Goal: Information Seeking & Learning: Learn about a topic

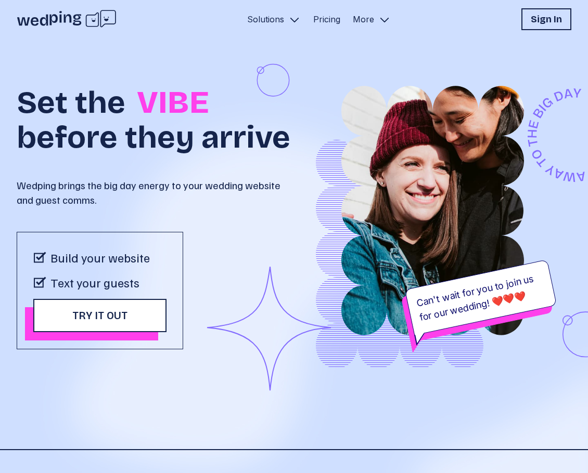
click at [98, 153] on h1 "Set the VIBE before they arrive" at bounding box center [155, 112] width 277 height 81
click at [85, 153] on h1 "Set the VIBE before they arrive" at bounding box center [155, 112] width 277 height 81
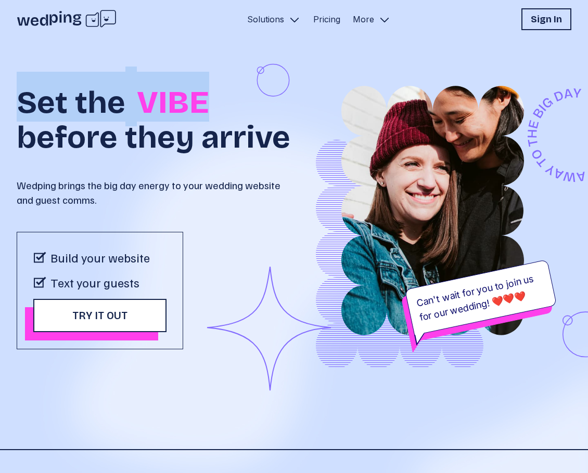
click at [85, 153] on h1 "Set the VIBE before they arrive" at bounding box center [155, 112] width 277 height 81
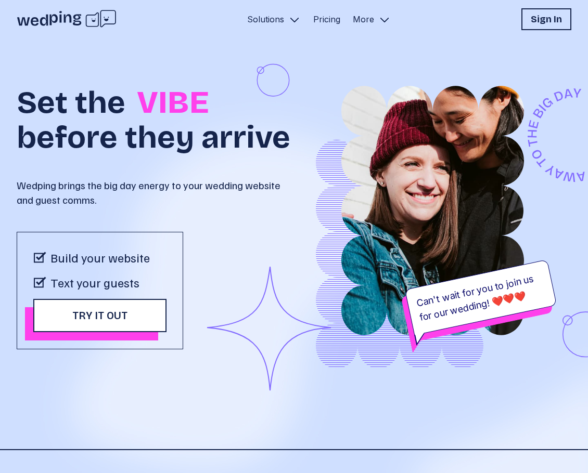
click at [119, 277] on div "Build your website Text your guests Try it out" at bounding box center [100, 291] width 166 height 118
click at [117, 266] on p "Build your website" at bounding box center [99, 257] width 99 height 17
click at [113, 305] on div "Build your website Text your guests Try it out" at bounding box center [100, 291] width 166 height 118
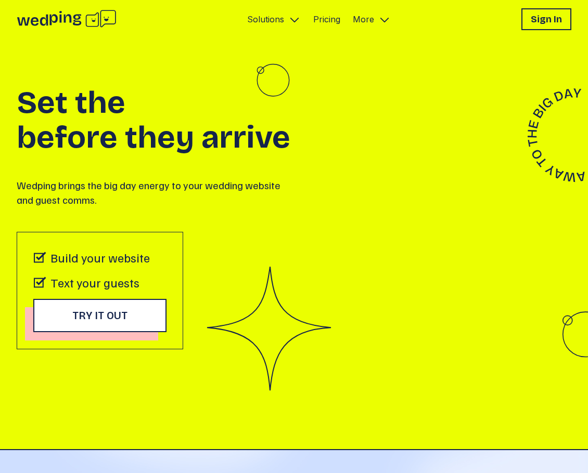
click at [112, 291] on p "Text your guests" at bounding box center [94, 282] width 89 height 17
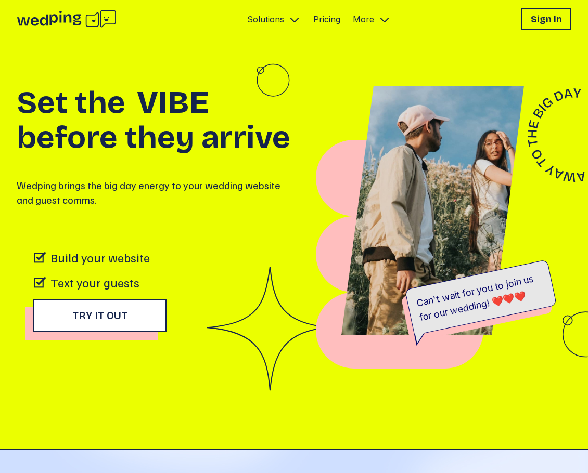
click at [94, 291] on p "Text your guests" at bounding box center [94, 282] width 89 height 17
click at [88, 278] on div "Build your website Text your guests Try it out" at bounding box center [100, 291] width 166 height 118
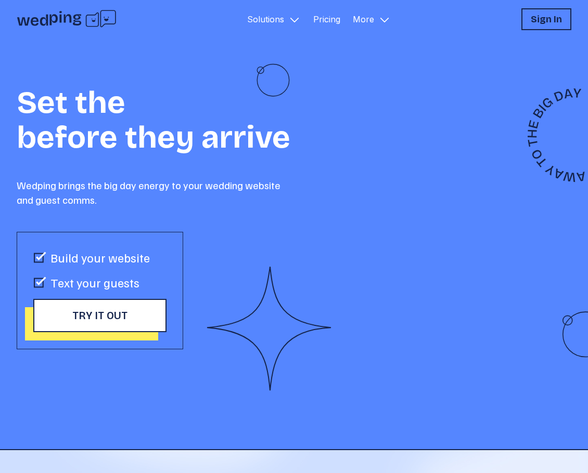
click at [260, 17] on p "Solutions" at bounding box center [265, 19] width 37 height 12
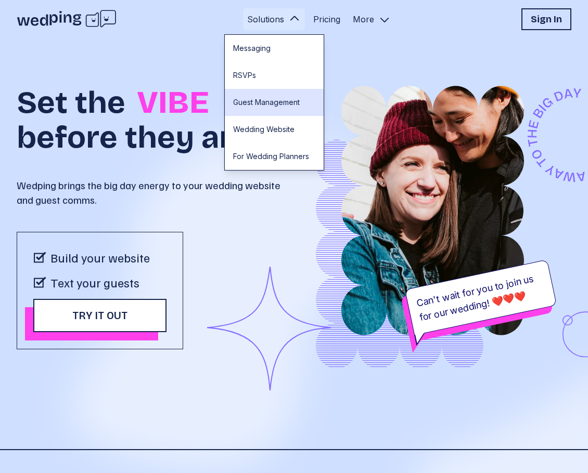
click at [268, 99] on link "Guest Management" at bounding box center [274, 102] width 99 height 27
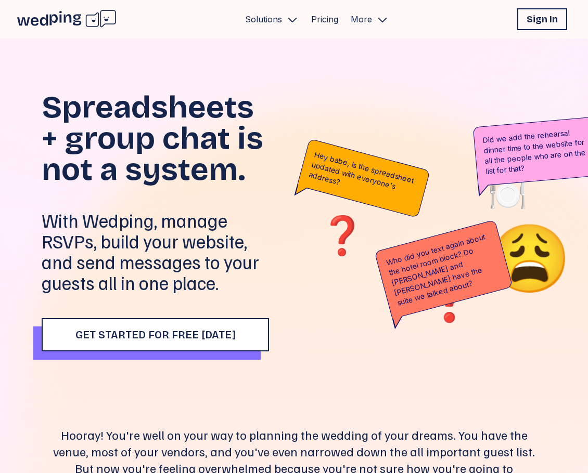
click at [265, 29] on button "Solutions" at bounding box center [272, 19] width 62 height 22
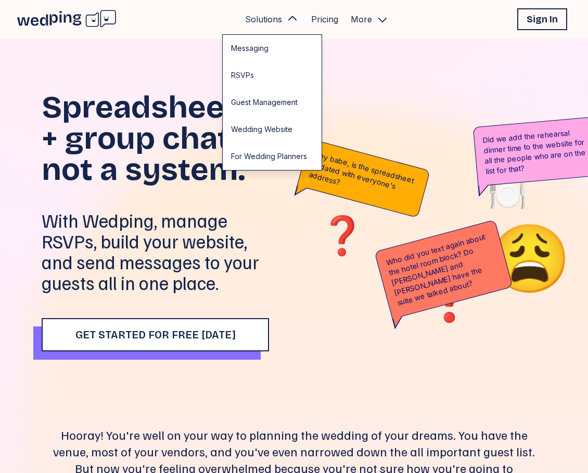
click at [265, 29] on button "Solutions" at bounding box center [272, 19] width 62 height 22
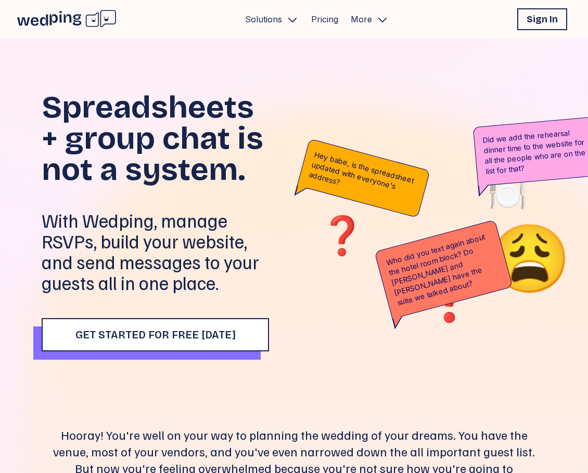
click at [317, 19] on link "Pricing" at bounding box center [324, 19] width 27 height 12
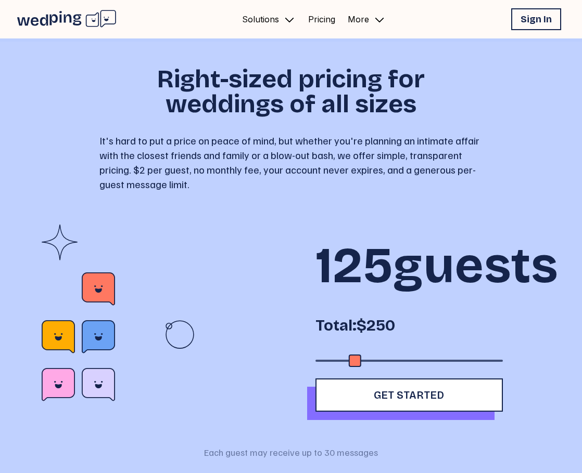
click at [317, 19] on link "Pricing" at bounding box center [321, 19] width 27 height 12
click at [368, 17] on p "More" at bounding box center [358, 19] width 21 height 12
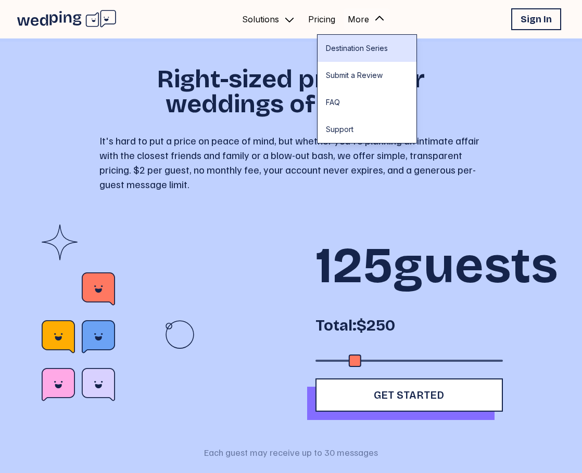
click at [357, 57] on link "Destination Series" at bounding box center [366, 48] width 99 height 27
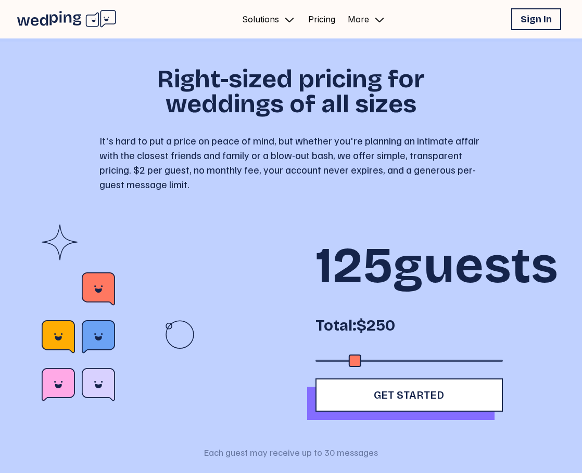
click at [357, 20] on p "More" at bounding box center [358, 19] width 21 height 12
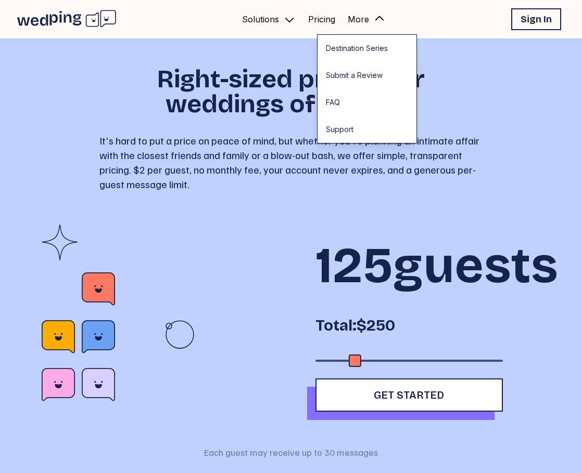
click at [357, 20] on p "More" at bounding box center [358, 19] width 21 height 12
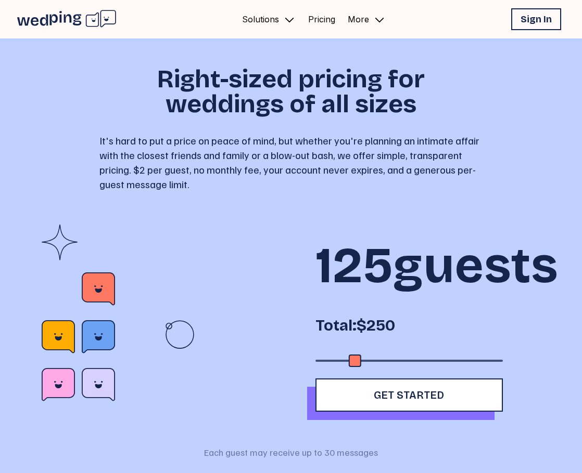
click at [357, 20] on p "More" at bounding box center [358, 19] width 21 height 12
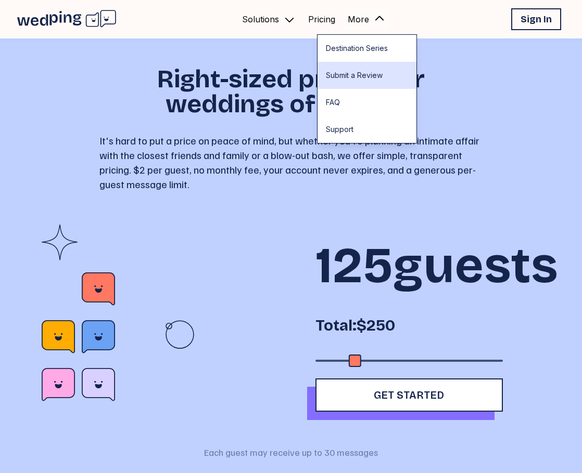
click at [351, 73] on link "Submit a Review" at bounding box center [366, 75] width 99 height 27
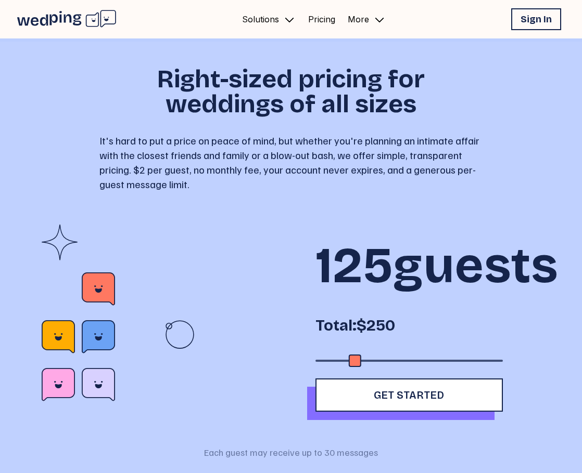
click at [319, 20] on link "Pricing" at bounding box center [321, 19] width 27 height 12
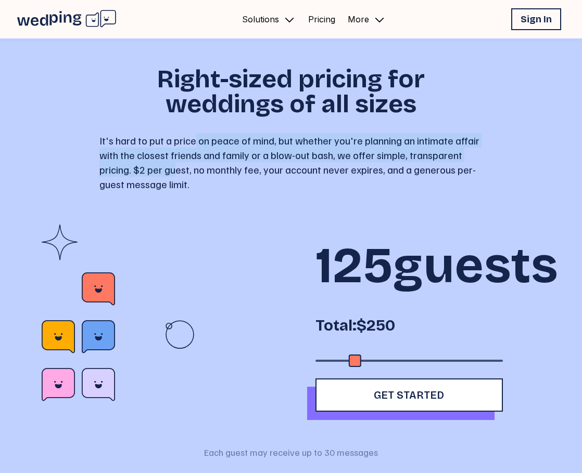
drag, startPoint x: 178, startPoint y: 169, endPoint x: 192, endPoint y: 143, distance: 29.6
click at [192, 143] on p "It's hard to put a price on peace of mind, but whether you're planning an intim…" at bounding box center [290, 162] width 383 height 58
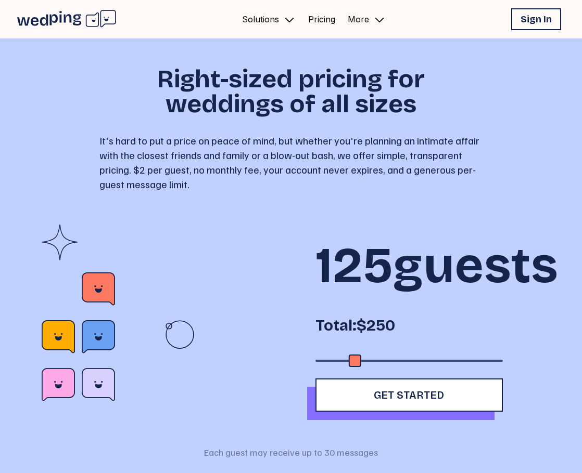
click at [192, 143] on p "It's hard to put a price on peace of mind, but whether you're planning an intim…" at bounding box center [290, 162] width 383 height 58
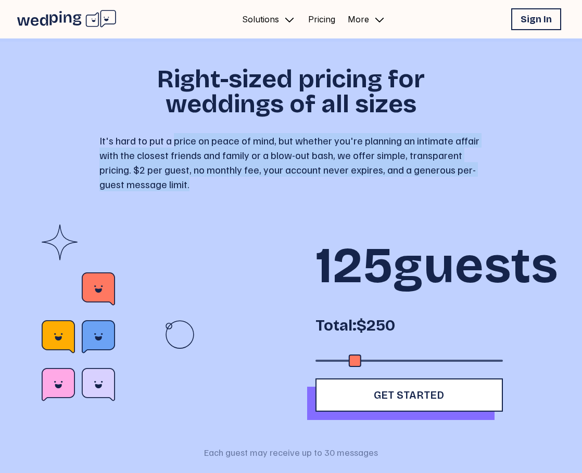
drag, startPoint x: 192, startPoint y: 143, endPoint x: 197, endPoint y: 183, distance: 40.3
click at [197, 183] on p "It's hard to put a price on peace of mind, but whether you're planning an intim…" at bounding box center [290, 162] width 383 height 58
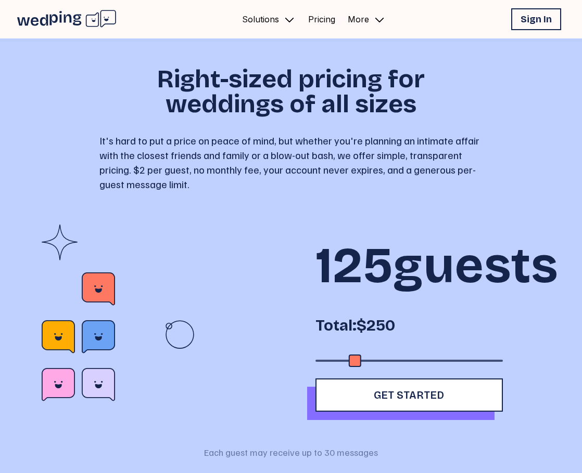
click at [197, 183] on p "It's hard to put a price on peace of mind, but whether you're planning an intim…" at bounding box center [290, 162] width 383 height 58
click at [197, 182] on p "It's hard to put a price on peace of mind, but whether you're planning an intim…" at bounding box center [290, 162] width 383 height 58
click at [204, 182] on p "It's hard to put a price on peace of mind, but whether you're planning an intim…" at bounding box center [290, 162] width 383 height 58
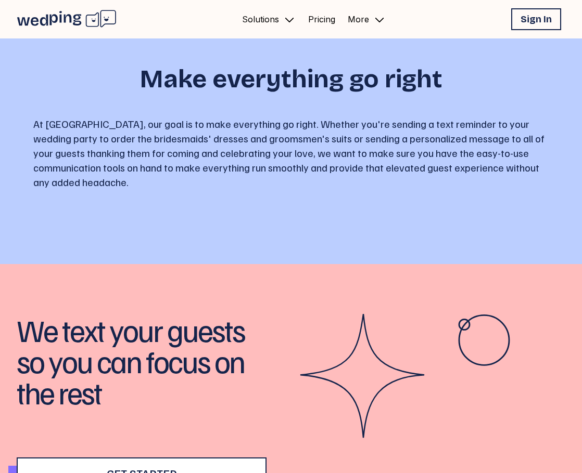
scroll to position [425, 0]
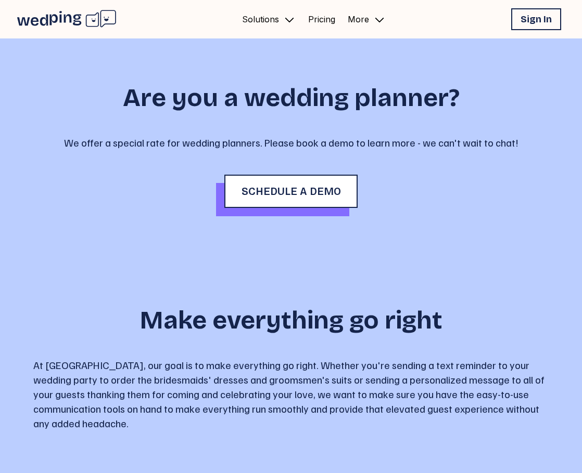
click at [273, 17] on p "Solutions" at bounding box center [260, 19] width 37 height 12
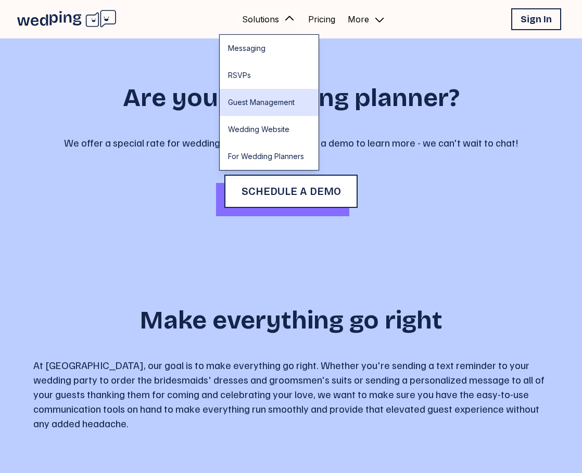
click at [265, 106] on link "Guest Management" at bounding box center [269, 102] width 99 height 27
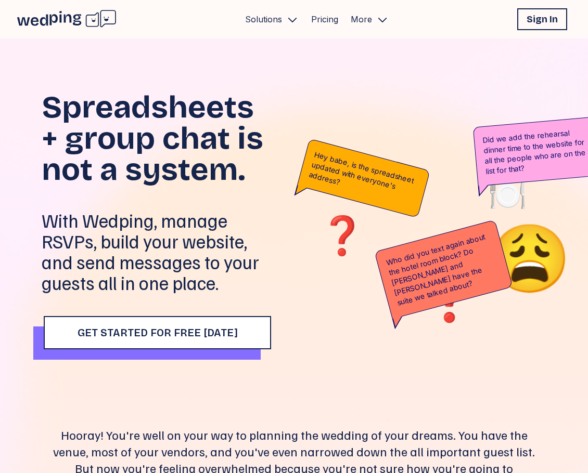
click at [216, 329] on span "Get Started for Free [DATE]" at bounding box center [158, 333] width 160 height 12
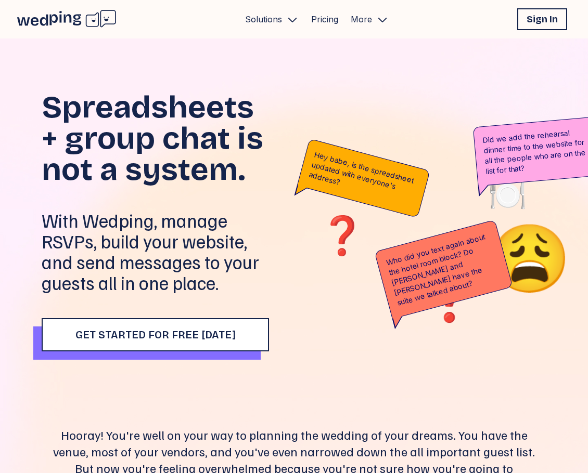
scroll to position [203, 0]
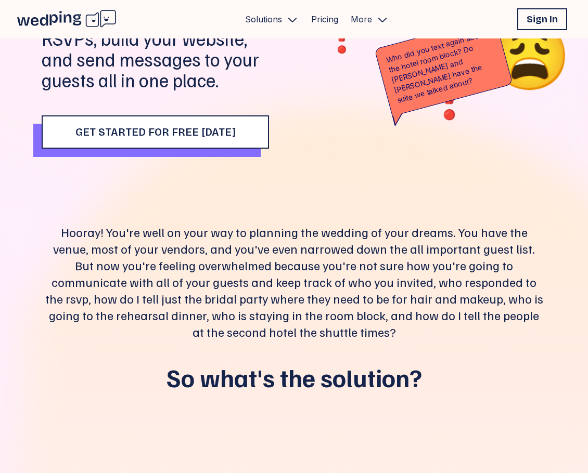
click at [235, 268] on p "Hooray! You're well on your way to planning the wedding of your dreams. You hav…" at bounding box center [293, 282] width 499 height 117
click at [273, 21] on p "Solutions" at bounding box center [263, 19] width 37 height 12
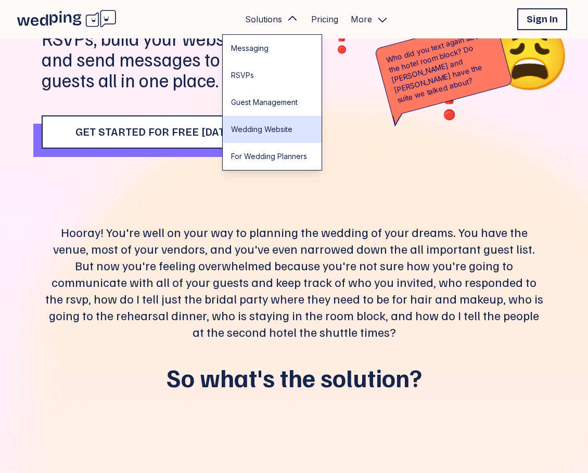
click at [260, 126] on link "Wedding Website" at bounding box center [272, 129] width 99 height 27
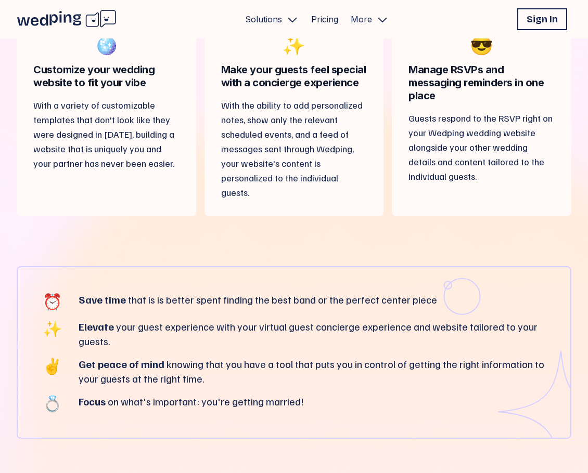
scroll to position [1075, 0]
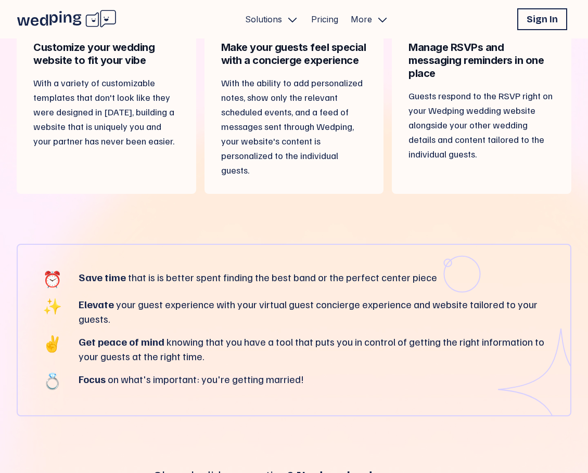
click at [202, 287] on div "⏰ Save time that is is better spent finding the best band or the perfect center…" at bounding box center [294, 279] width 503 height 19
click at [277, 12] on button "Solutions" at bounding box center [272, 19] width 62 height 22
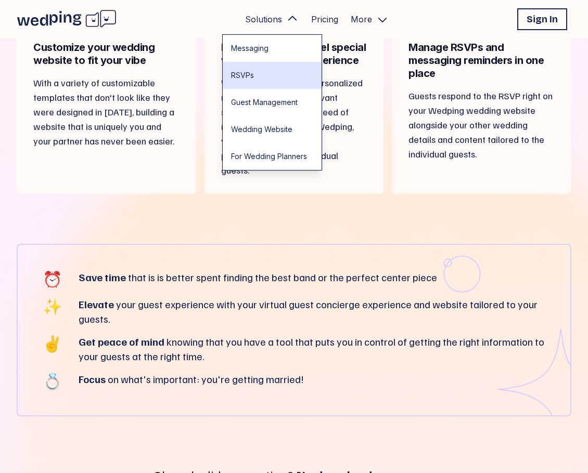
click at [255, 64] on link "RSVPs" at bounding box center [272, 75] width 99 height 27
